Goal: Information Seeking & Learning: Learn about a topic

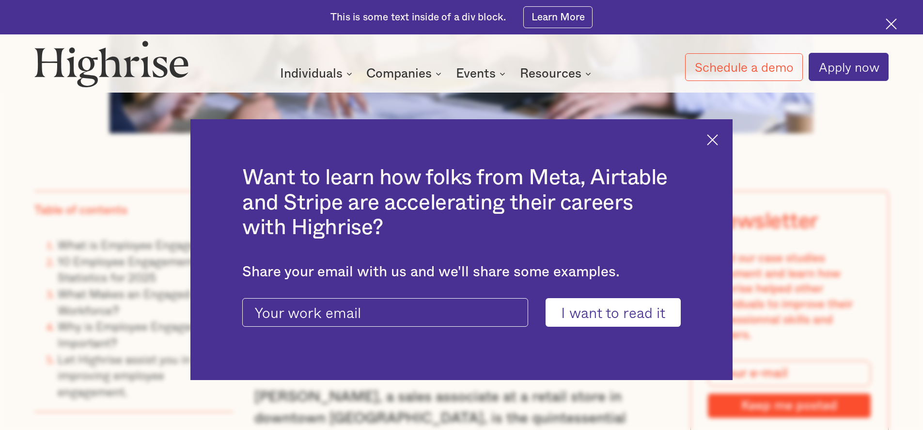
scroll to position [839, 0]
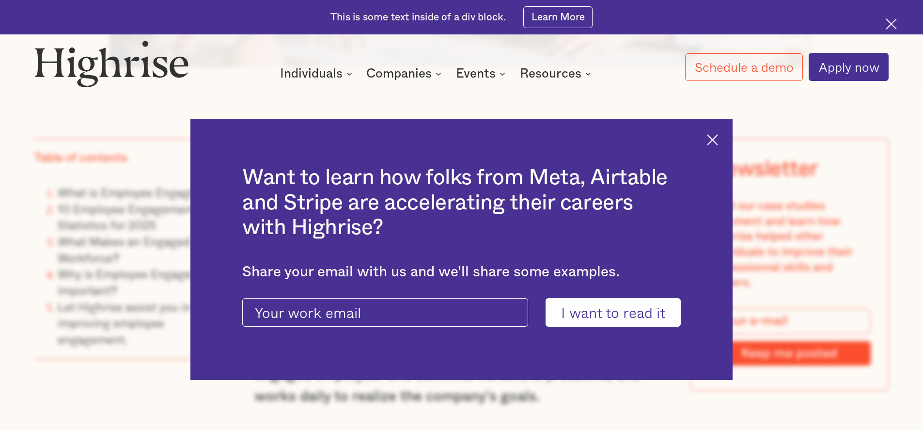
click at [718, 136] on img at bounding box center [712, 139] width 11 height 11
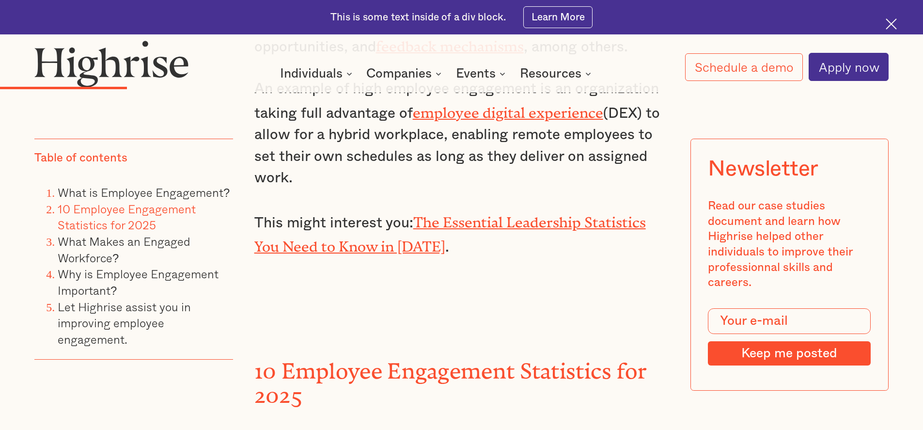
scroll to position [2220, 0]
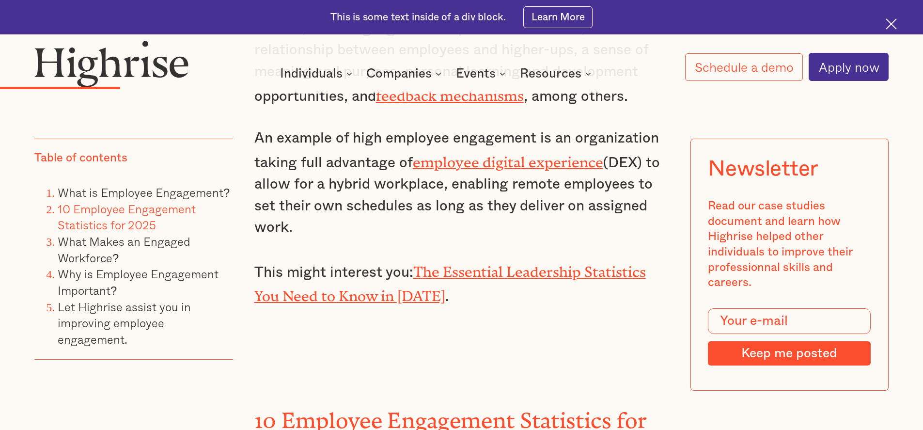
click at [464, 159] on link "employee digital experience" at bounding box center [508, 158] width 190 height 9
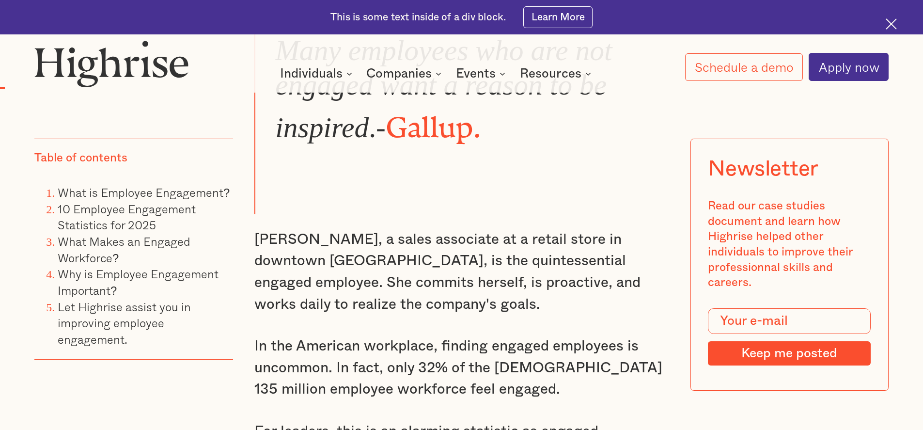
scroll to position [938, 0]
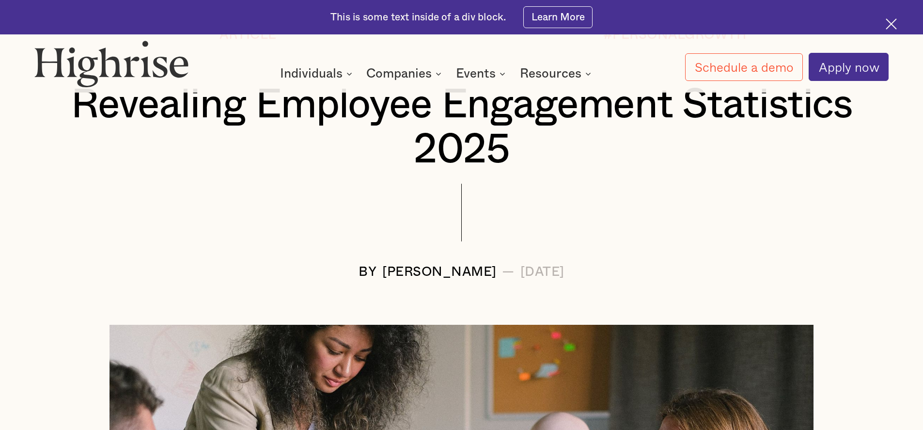
scroll to position [98, 0]
